Goal: Task Accomplishment & Management: Use online tool/utility

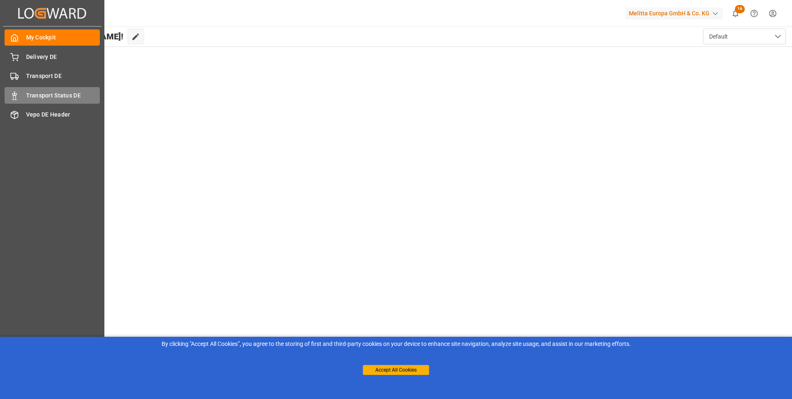
click at [68, 91] on span "Transport Status DE" at bounding box center [63, 95] width 74 height 9
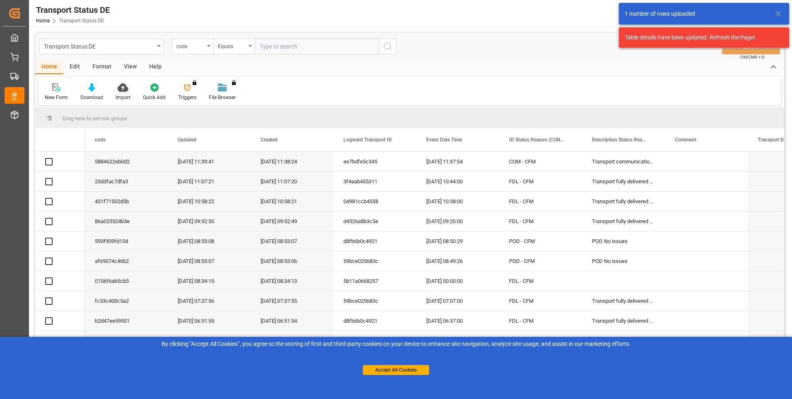
click at [124, 92] on div "Import" at bounding box center [122, 92] width 27 height 18
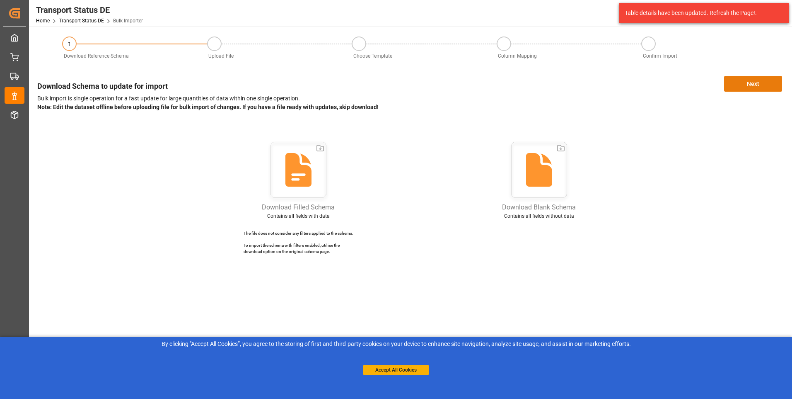
click at [746, 83] on button "Next" at bounding box center [753, 84] width 58 height 16
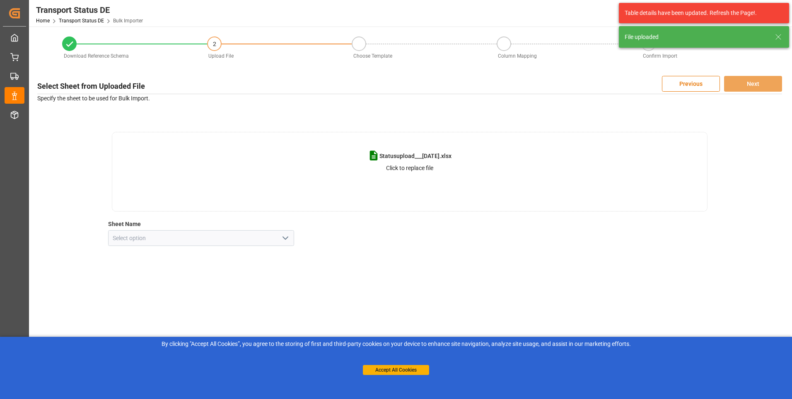
click at [286, 244] on button "open menu" at bounding box center [285, 238] width 12 height 13
click at [171, 255] on div "my sheet" at bounding box center [202, 256] width 186 height 19
type input "my sheet"
click at [741, 86] on button "Next" at bounding box center [753, 84] width 58 height 16
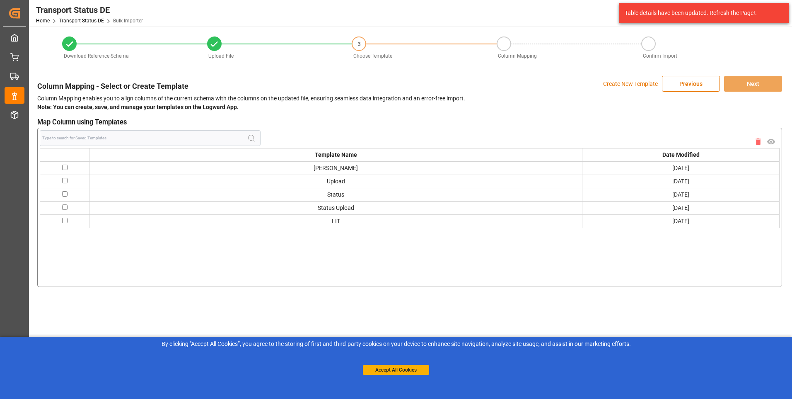
click at [65, 220] on input "checkbox" at bounding box center [64, 219] width 5 height 5
checkbox input "true"
click at [746, 86] on button "Next" at bounding box center [753, 84] width 58 height 16
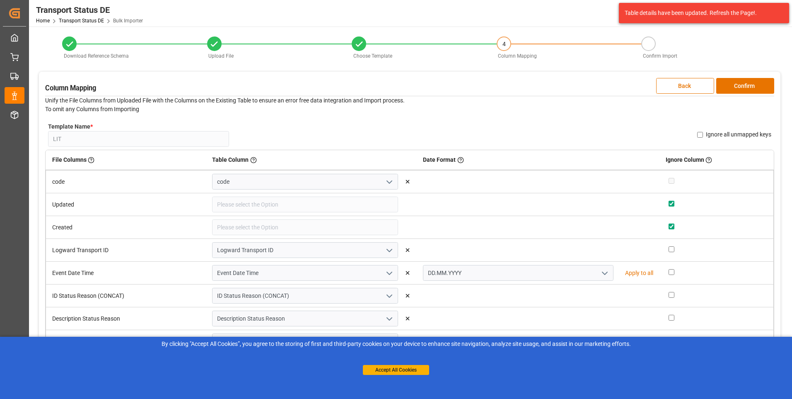
click at [746, 86] on button "Confirm" at bounding box center [745, 86] width 58 height 16
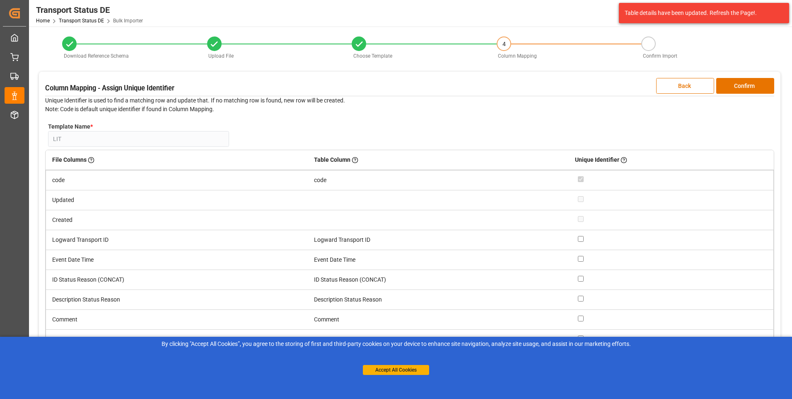
click at [746, 86] on button "Confirm" at bounding box center [745, 86] width 58 height 16
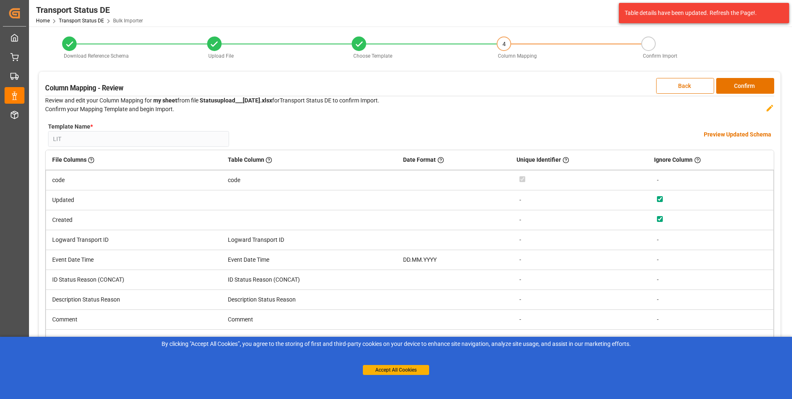
click at [746, 86] on button "Confirm" at bounding box center [745, 86] width 58 height 16
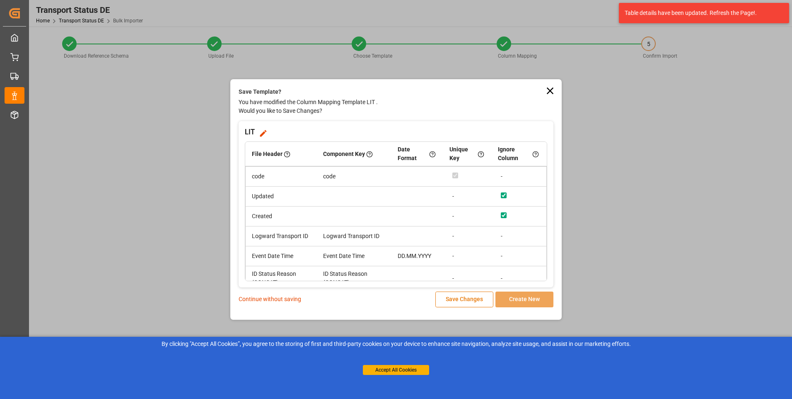
click at [464, 297] on button "Save Changes" at bounding box center [464, 299] width 58 height 16
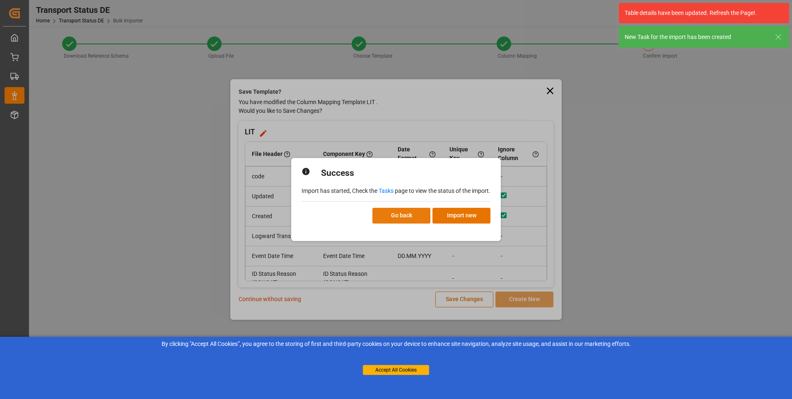
click at [394, 219] on button "Go back" at bounding box center [401, 216] width 58 height 16
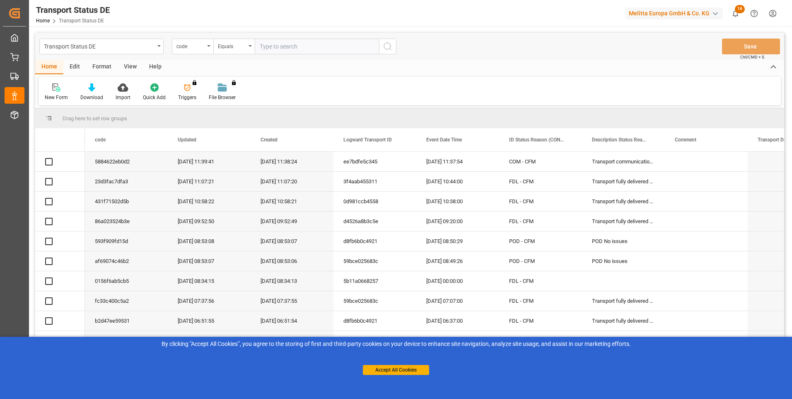
click at [776, 15] on html "Created by potrace 1.15, written by Peter Selinger 2001-2017 Created by potrace…" at bounding box center [396, 199] width 792 height 399
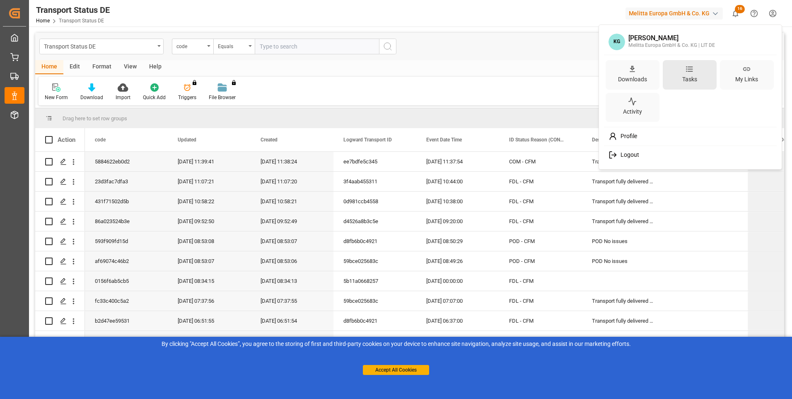
click at [689, 75] on div "Tasks" at bounding box center [690, 79] width 18 height 12
